Goal: Task Accomplishment & Management: Manage account settings

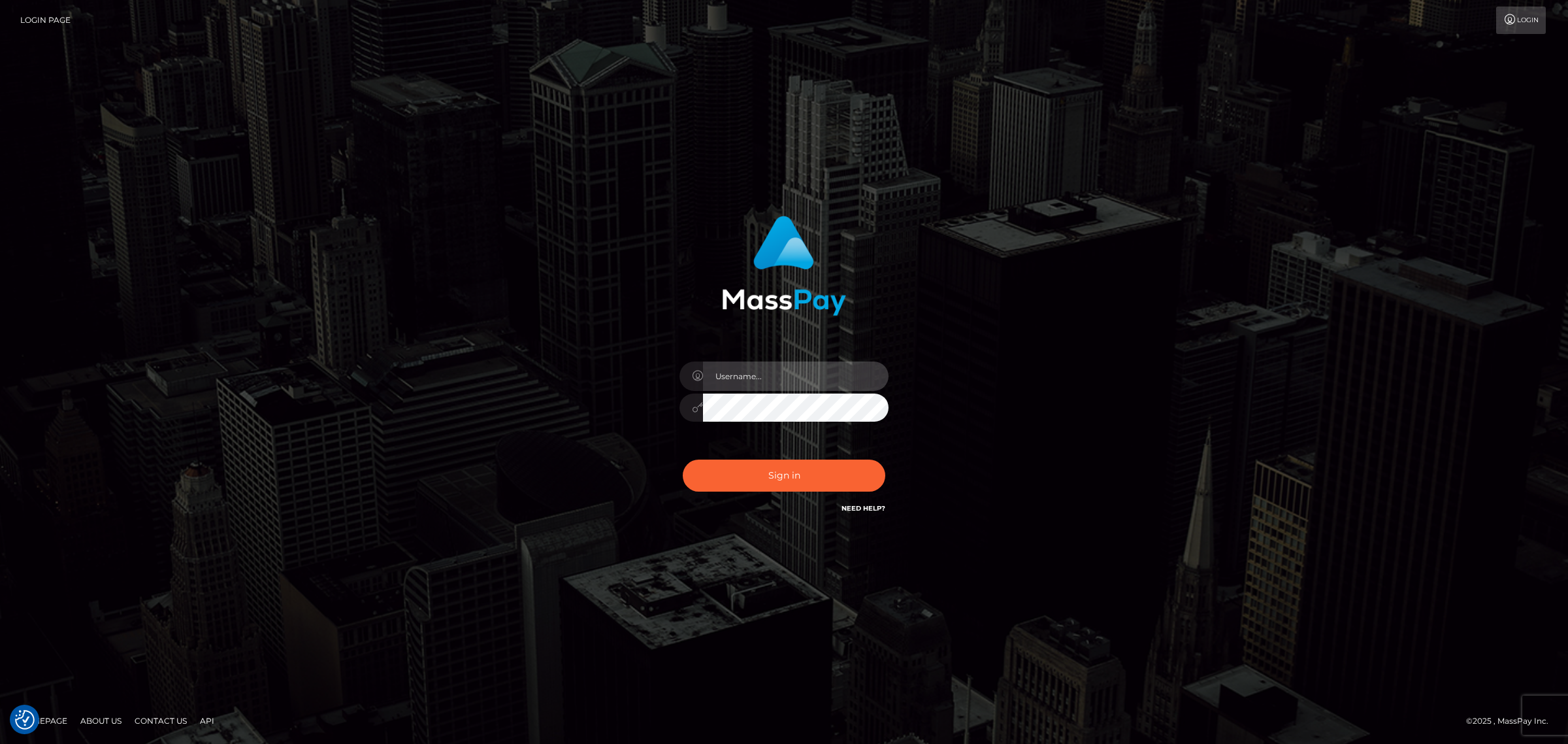
click at [750, 373] on input "text" at bounding box center [796, 376] width 186 height 29
type input "[PERSON_NAME].k"
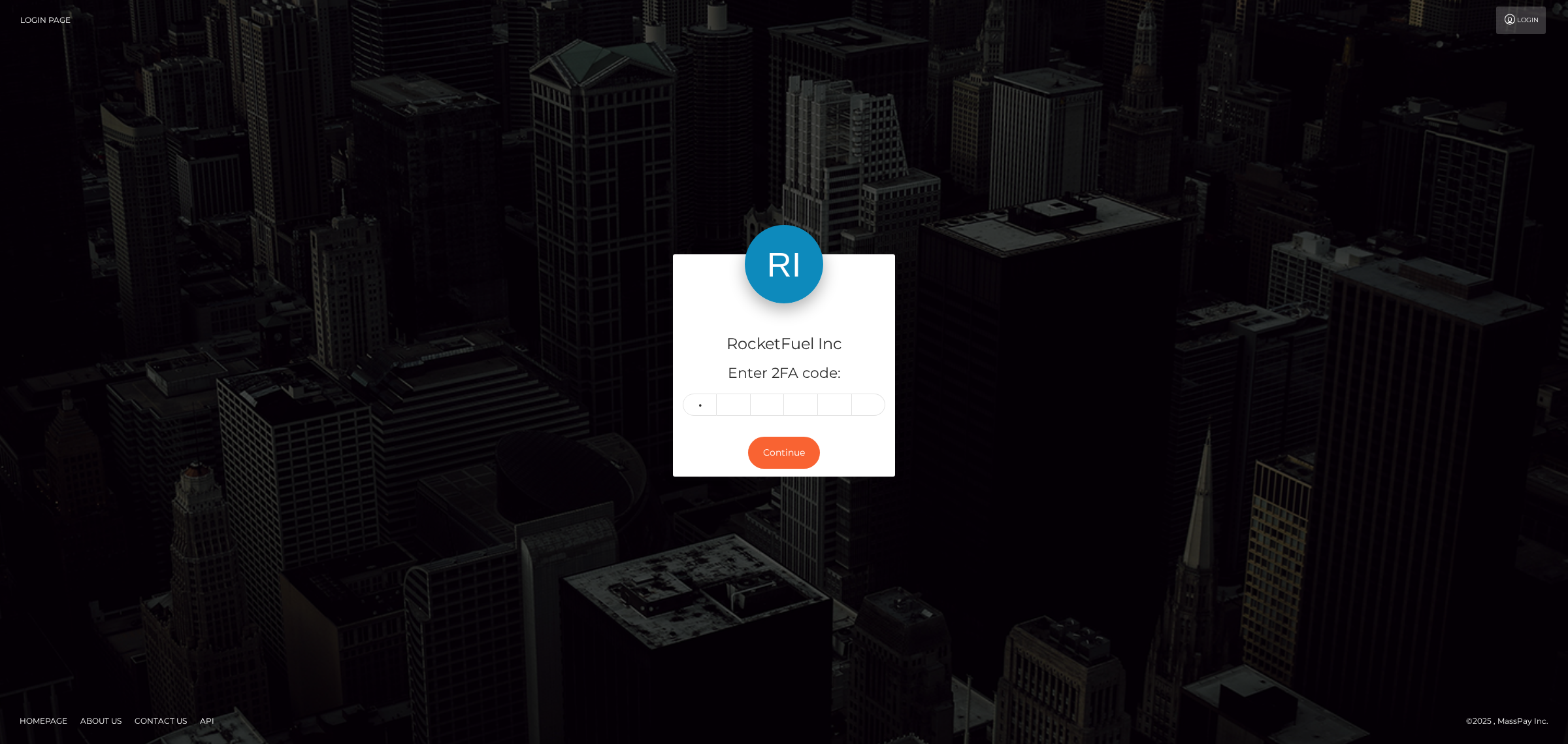
type input "8"
type input "6"
type input "8"
type input "6"
type input "8"
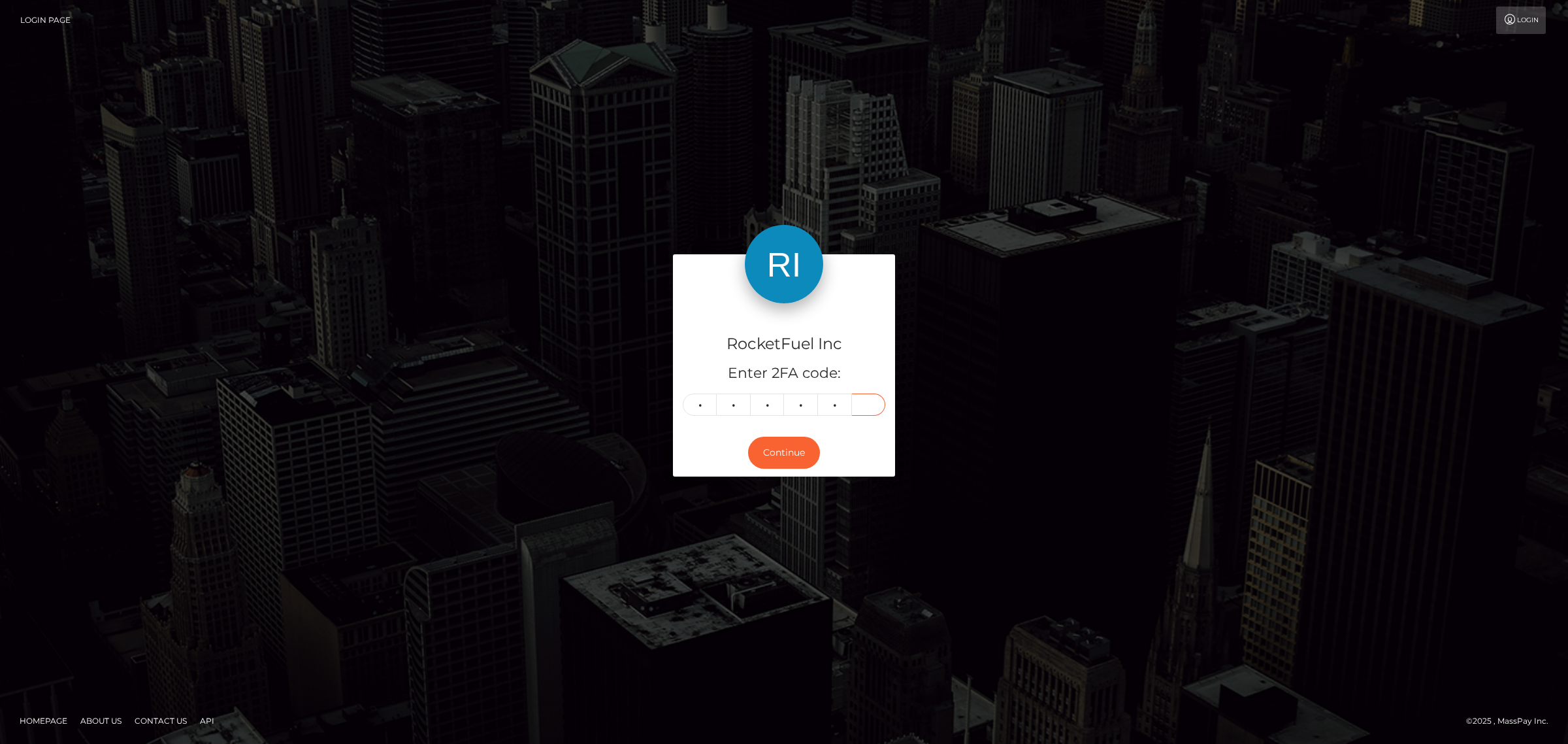
type input "1"
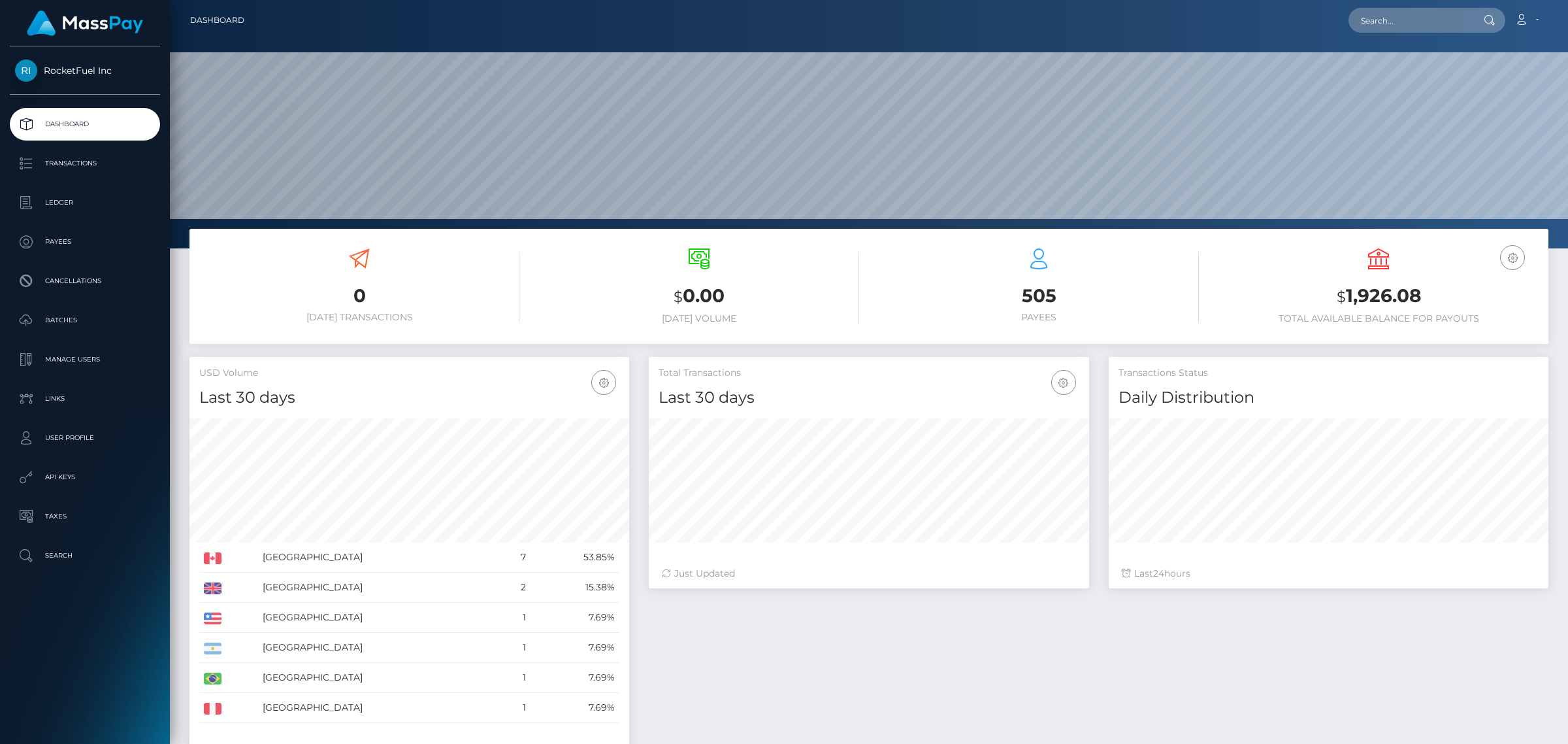
scroll to position [231, 439]
